Goal: Task Accomplishment & Management: Manage account settings

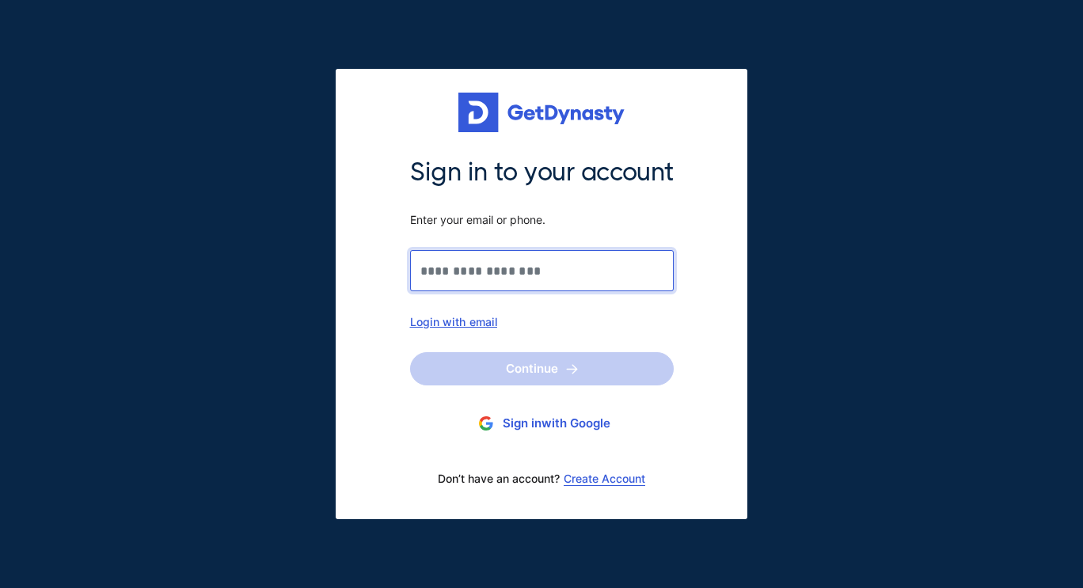
click at [539, 280] on input "Sign in to your account Enter your email or phone." at bounding box center [542, 270] width 264 height 41
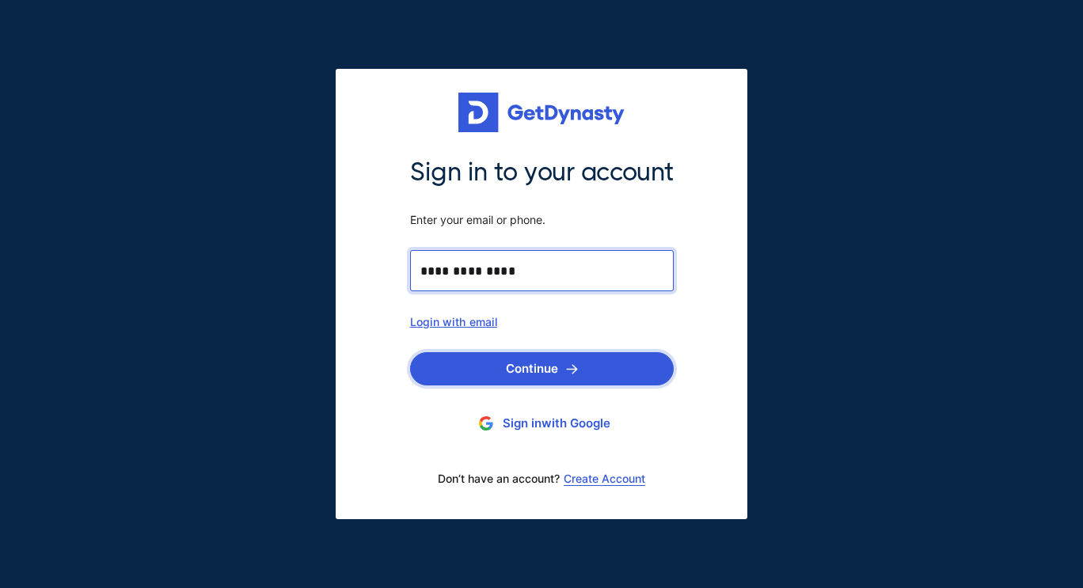
type input "**********"
click at [457, 356] on button "Continue" at bounding box center [542, 368] width 264 height 33
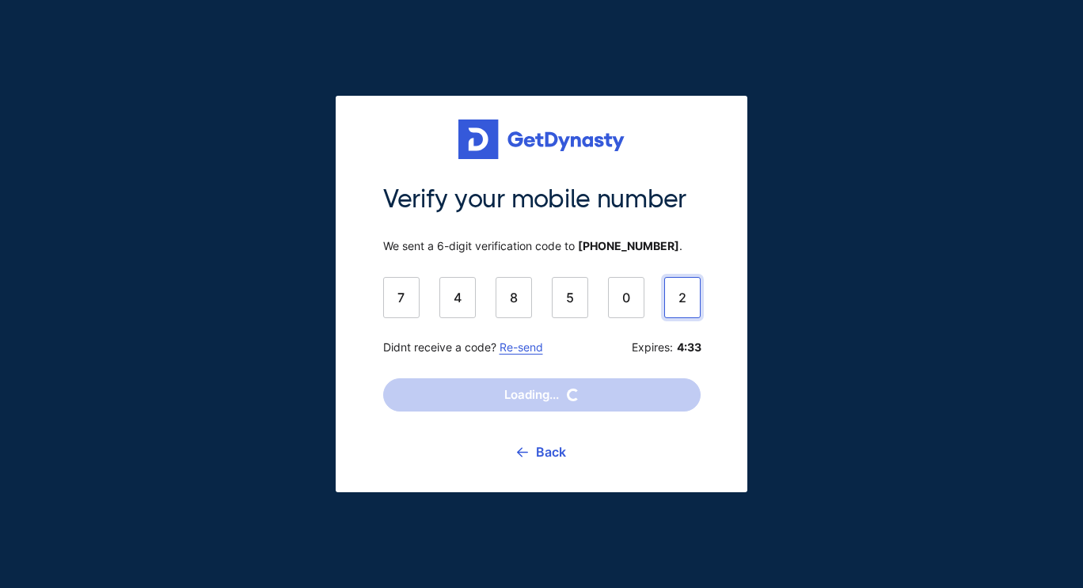
type input "******"
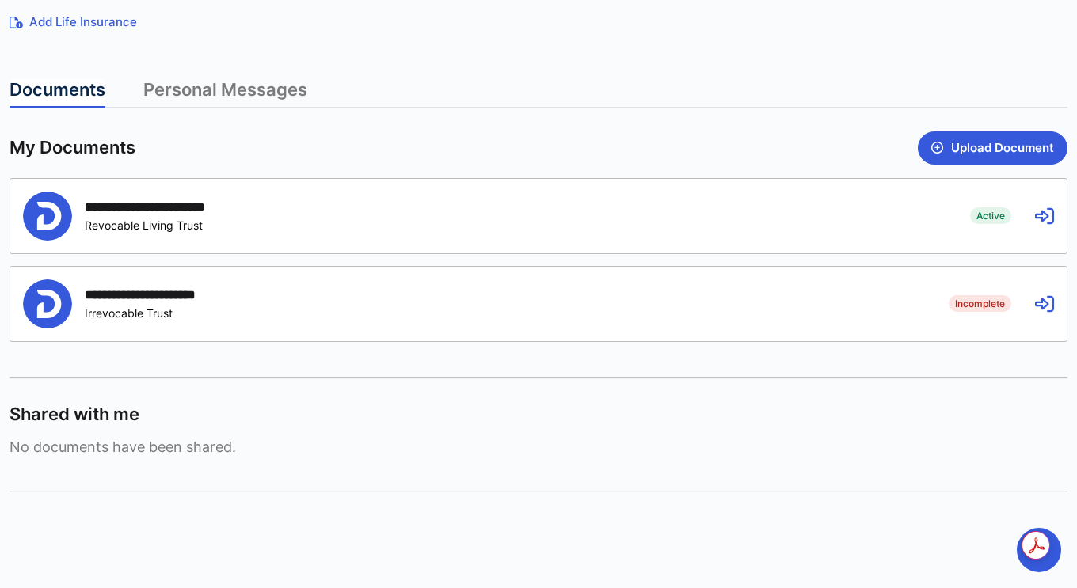
scroll to position [376, 0]
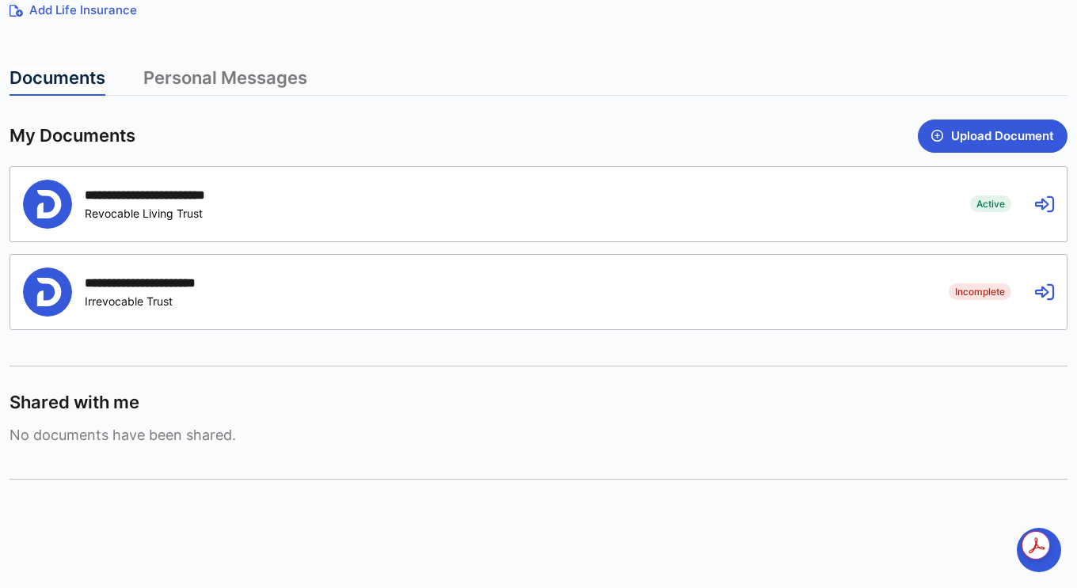
click at [923, 204] on div "**********" at bounding box center [484, 204] width 923 height 49
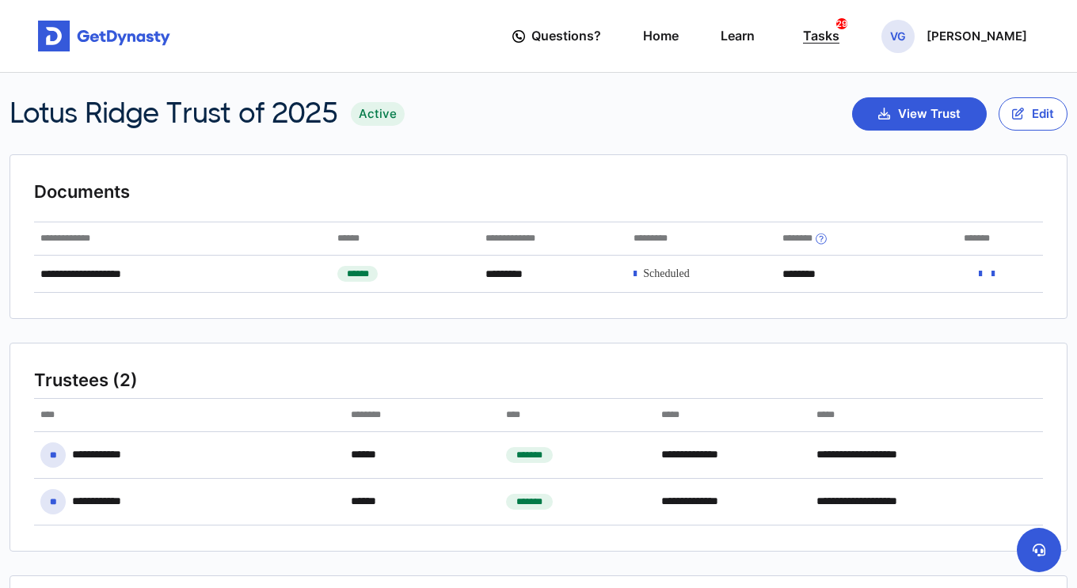
click at [839, 44] on div "Tasks 29" at bounding box center [821, 35] width 36 height 29
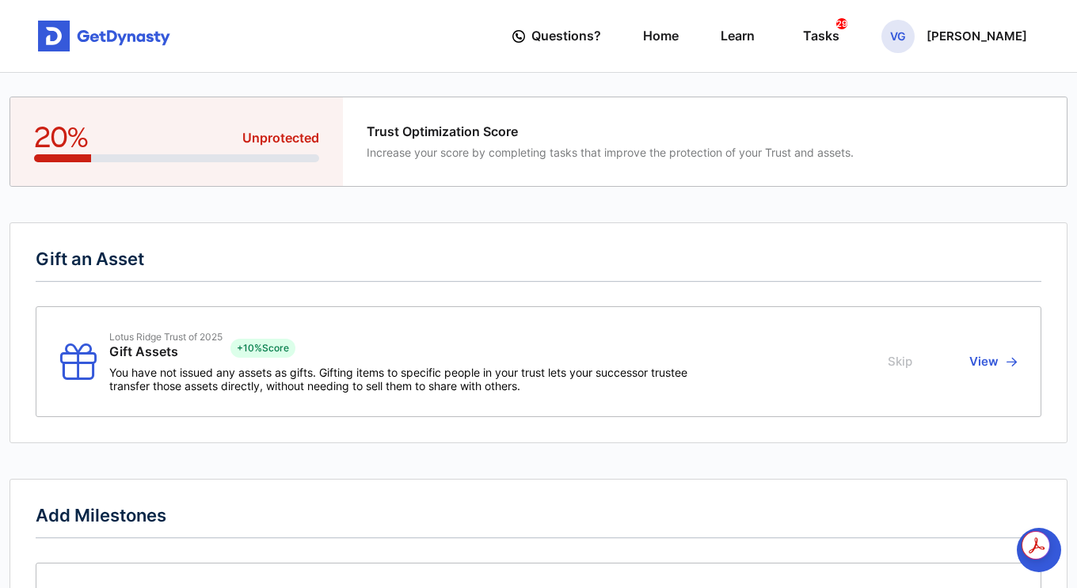
click at [902, 377] on button "Skip" at bounding box center [902, 362] width 29 height 62
click at [902, 365] on button "Skip" at bounding box center [902, 362] width 29 height 62
click at [1003, 369] on button "View" at bounding box center [990, 362] width 52 height 62
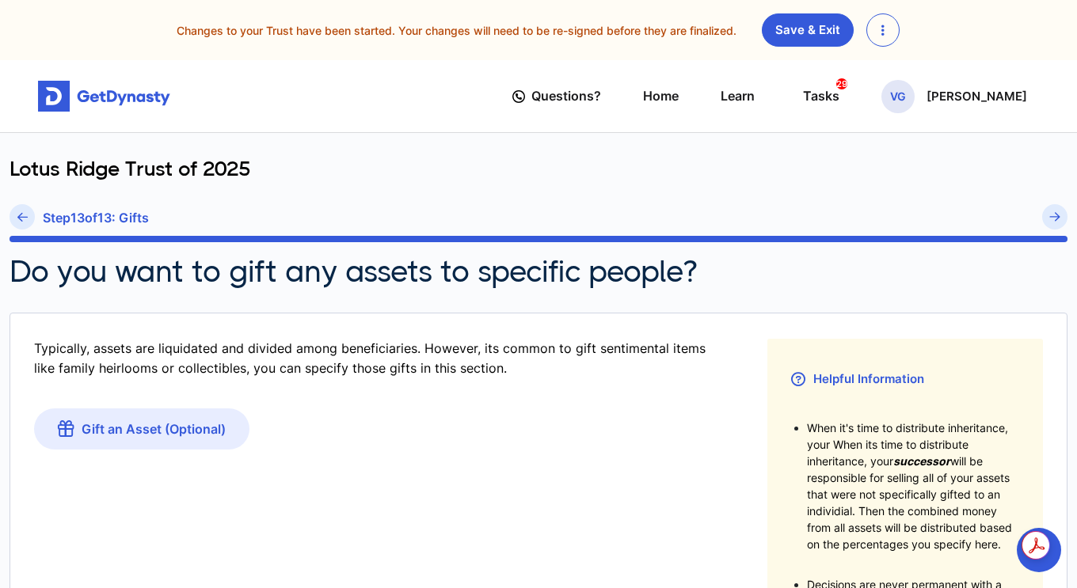
click at [889, 31] on button "button" at bounding box center [882, 29] width 33 height 33
click at [903, 63] on link "Discard Changes" at bounding box center [932, 67] width 130 height 25
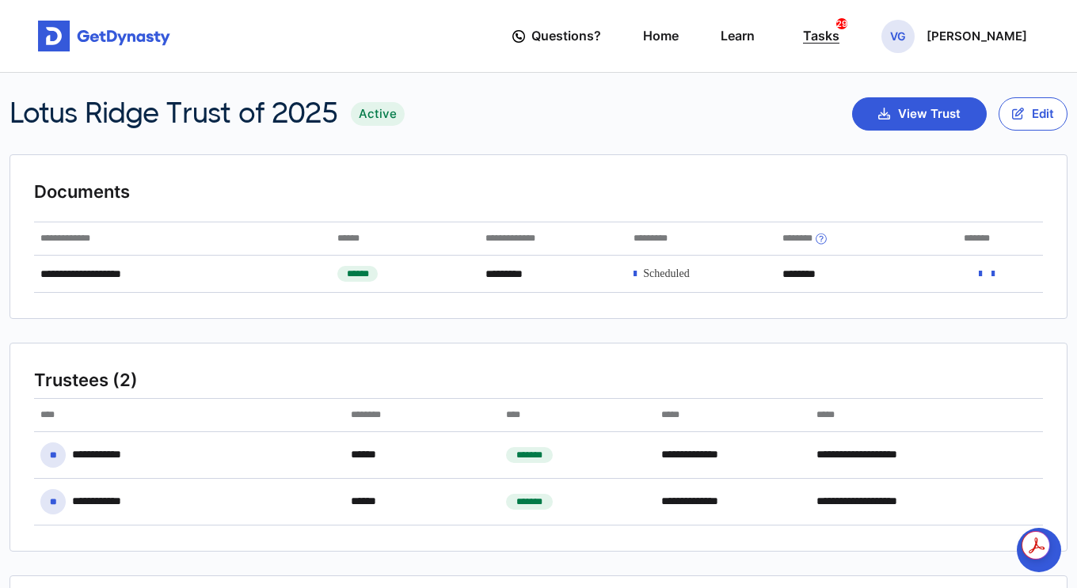
click at [839, 38] on div "Tasks 29" at bounding box center [821, 35] width 36 height 29
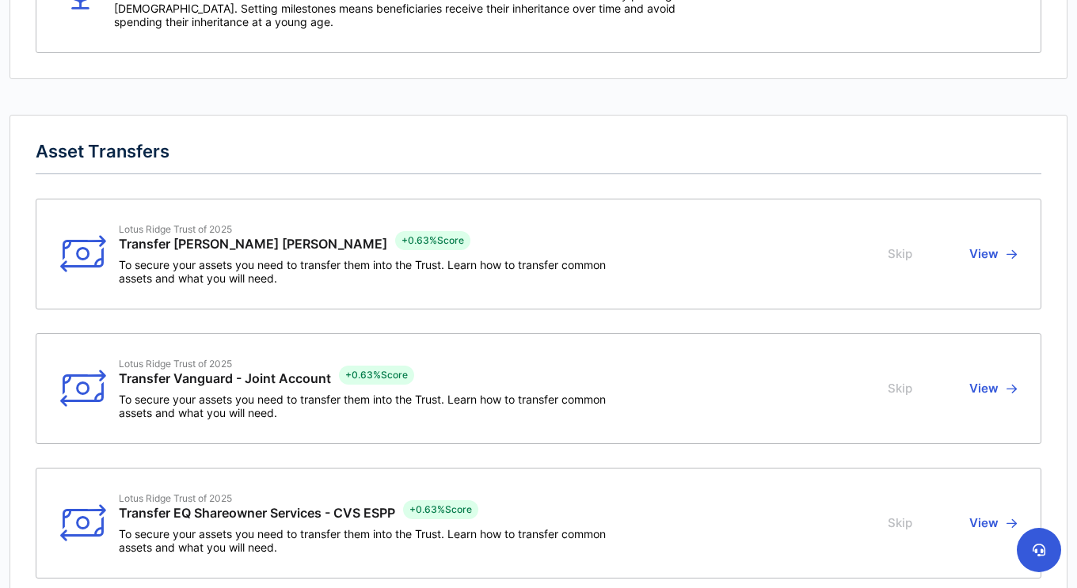
scroll to position [634, 0]
click at [1000, 257] on button "View" at bounding box center [990, 254] width 52 height 62
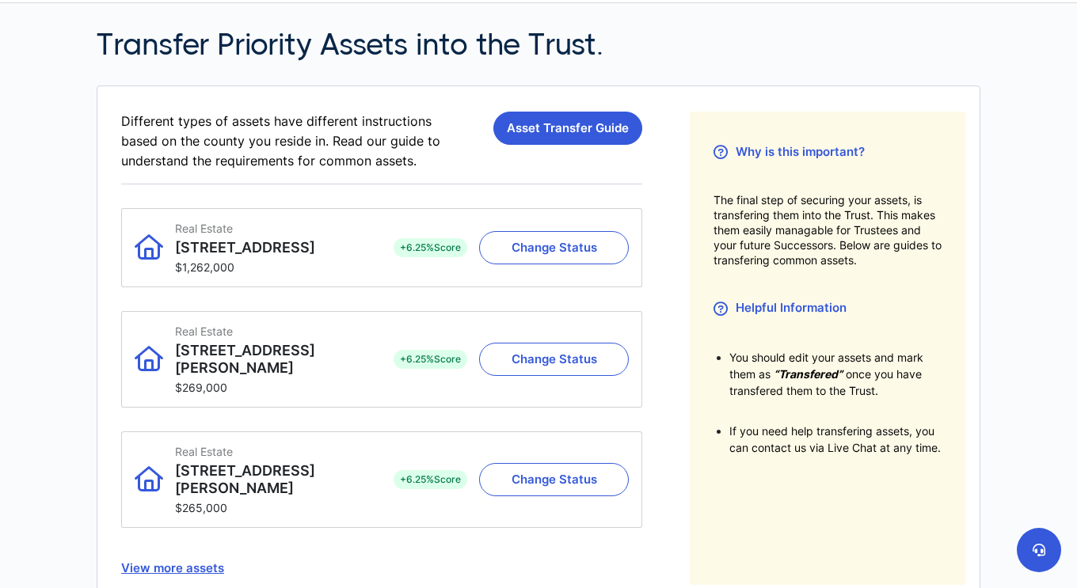
scroll to position [70, 0]
click at [557, 131] on link "Asset Transfer Guide" at bounding box center [567, 128] width 149 height 33
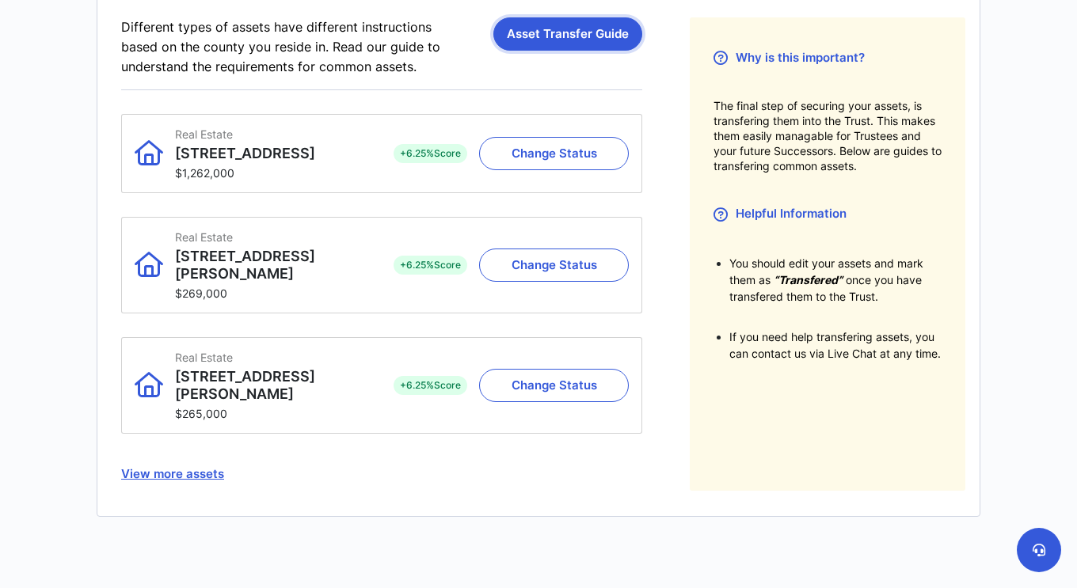
scroll to position [158, 0]
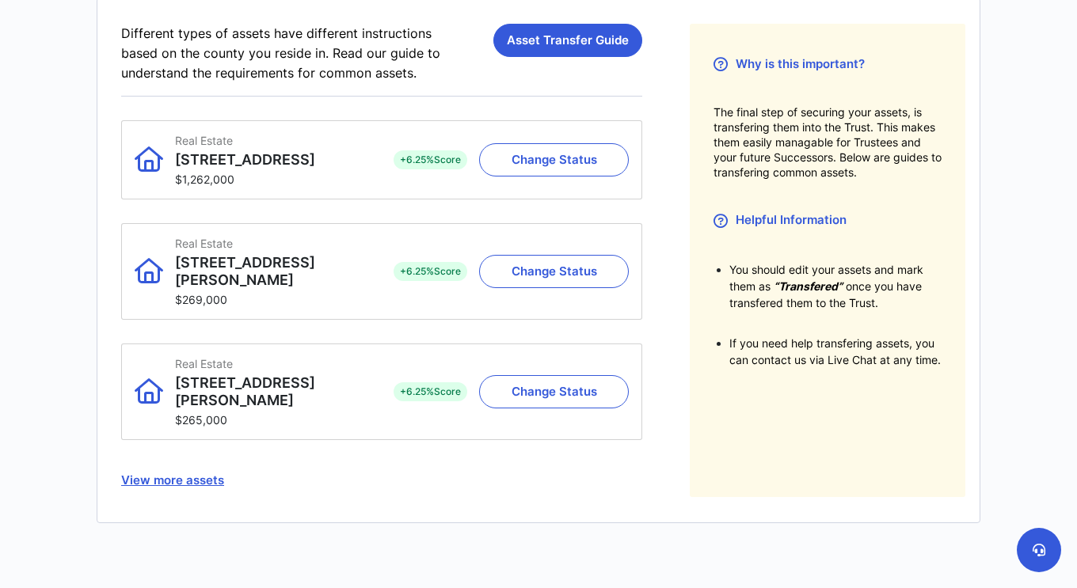
click at [186, 464] on button "View more assets" at bounding box center [381, 480] width 521 height 33
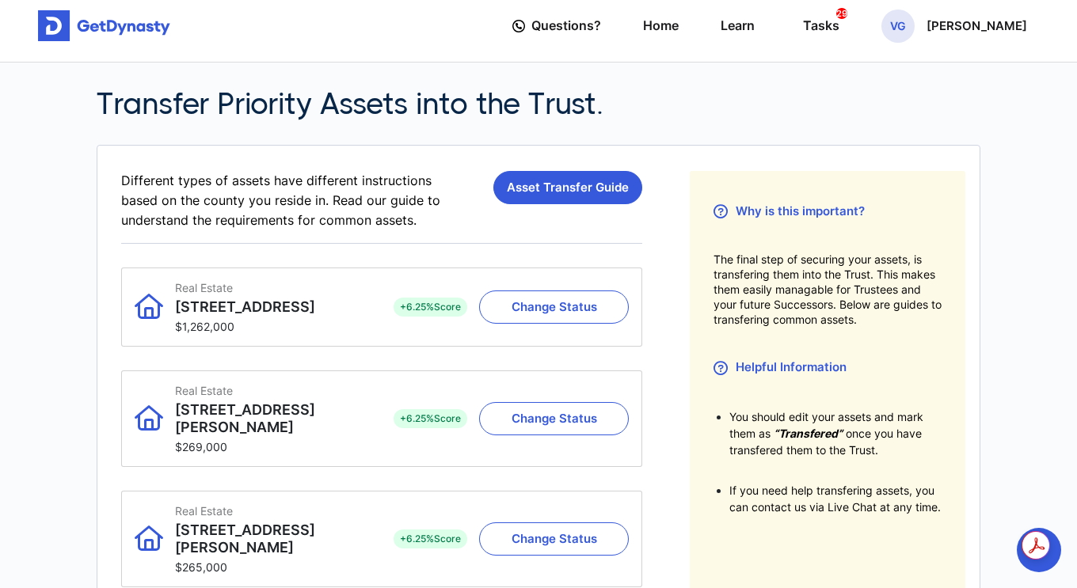
scroll to position [0, 0]
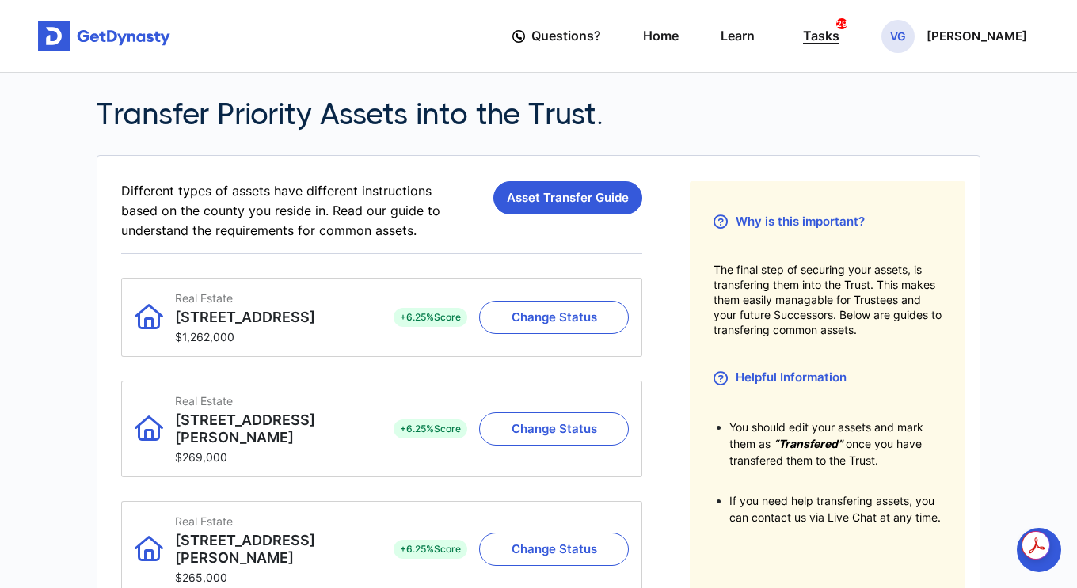
click at [839, 55] on link "Tasks 29" at bounding box center [818, 35] width 43 height 45
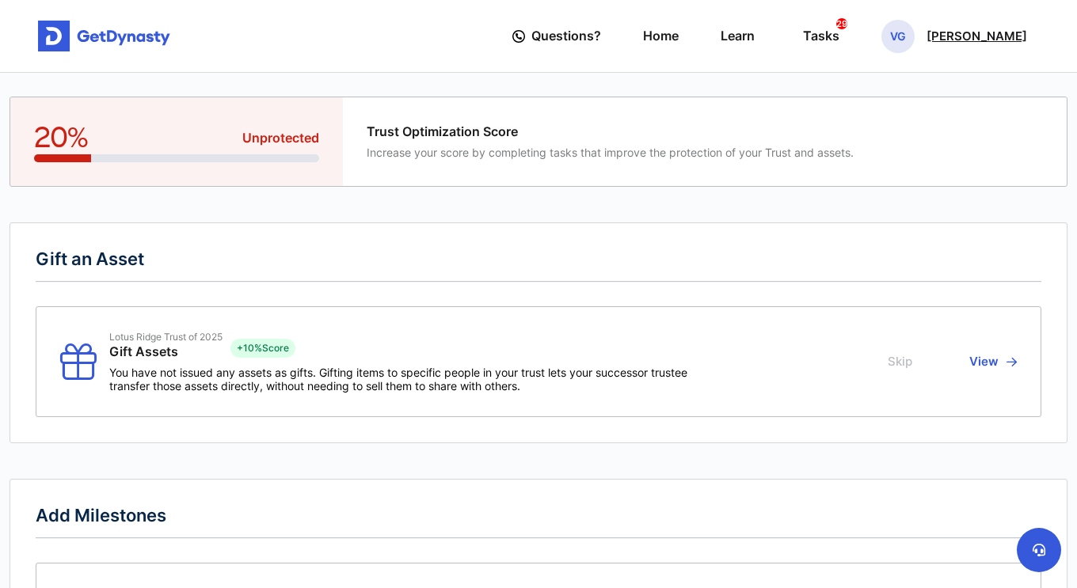
click at [949, 35] on div "VG [PERSON_NAME]" at bounding box center [954, 36] width 146 height 33
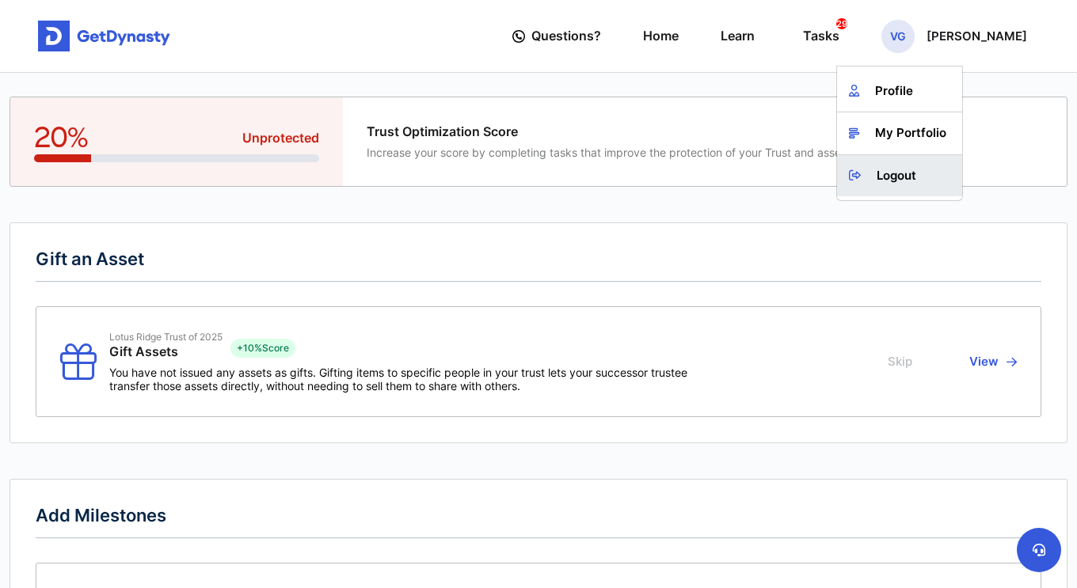
click at [916, 173] on link "Logout" at bounding box center [899, 176] width 125 height 42
